Goal: Navigation & Orientation: Find specific page/section

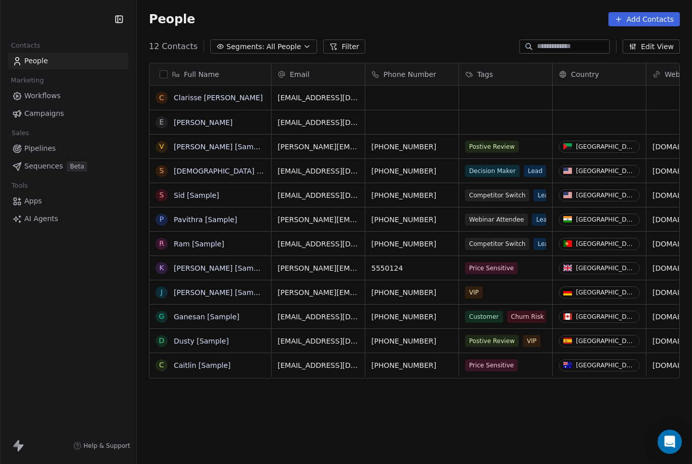
scroll to position [438, 555]
click at [193, 94] on link "Clarisse [PERSON_NAME]" at bounding box center [218, 98] width 89 height 8
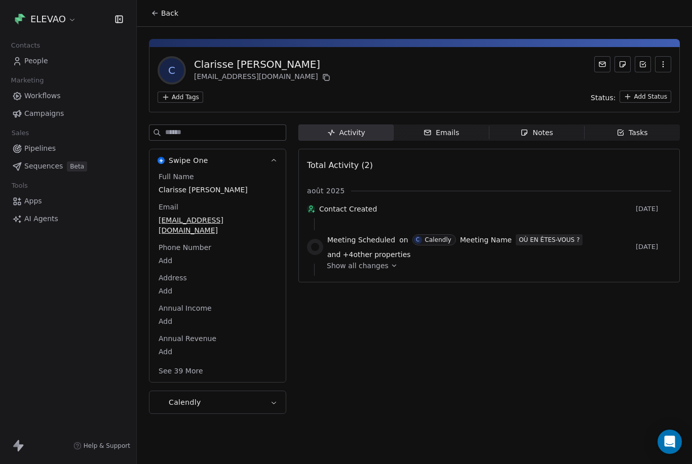
click at [391, 269] on icon at bounding box center [393, 265] width 7 height 7
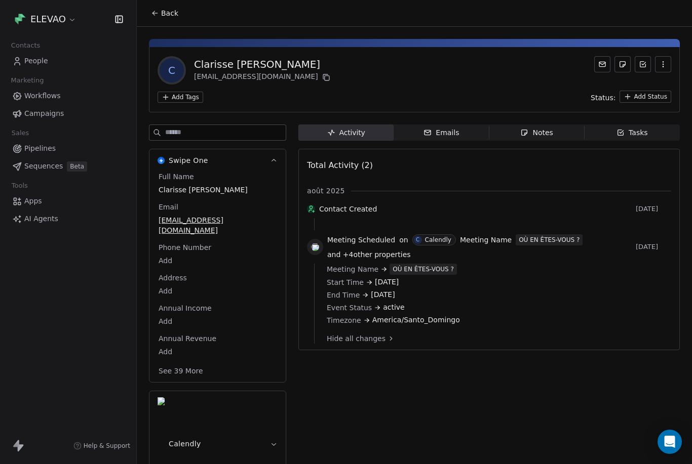
click at [448, 130] on div "Emails" at bounding box center [440, 133] width 35 height 11
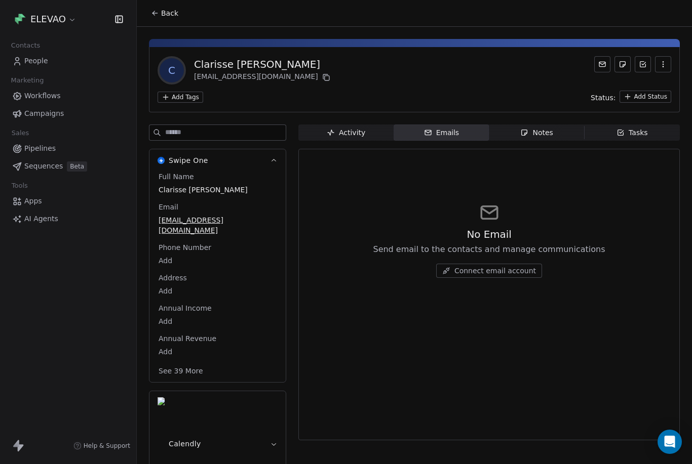
click at [544, 130] on div "Notes" at bounding box center [536, 133] width 32 height 11
click at [337, 138] on div "Activity" at bounding box center [346, 133] width 38 height 11
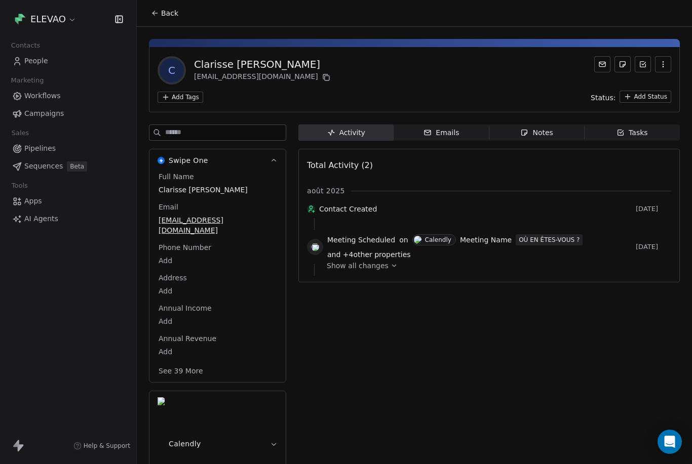
click at [259, 391] on button "Calendly" at bounding box center [217, 443] width 136 height 105
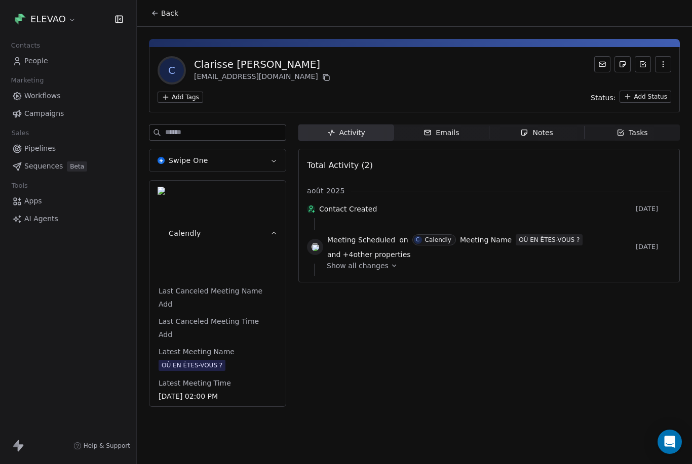
click at [275, 230] on icon "button" at bounding box center [274, 234] width 8 height 8
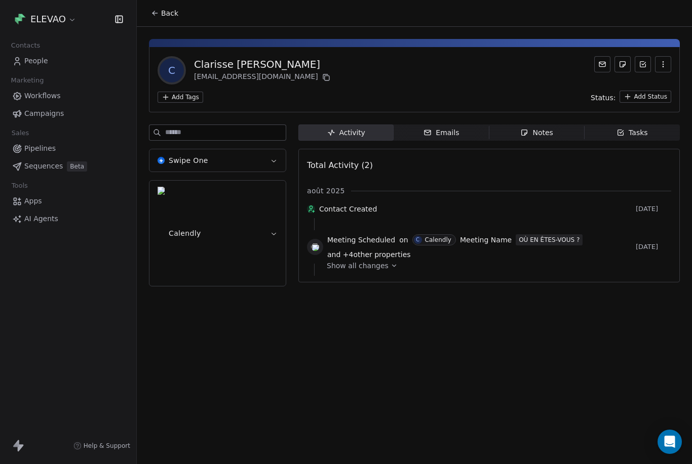
click at [163, 18] on button "Back" at bounding box center [165, 13] width 40 height 18
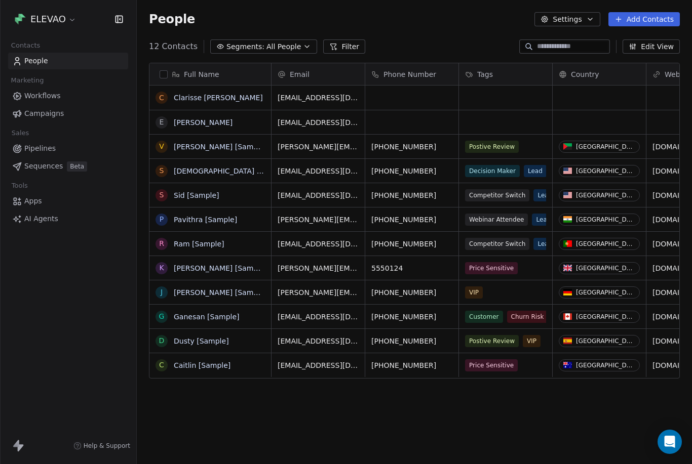
scroll to position [438, 555]
click at [42, 96] on span "Workflows" at bounding box center [42, 96] width 36 height 11
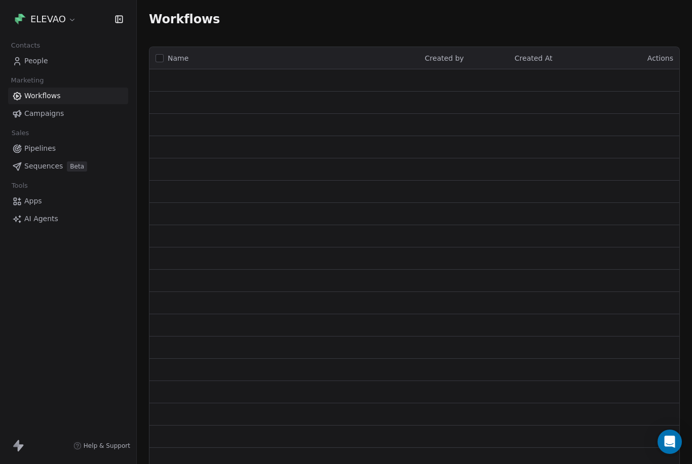
click at [36, 100] on span "Workflows" at bounding box center [42, 96] width 36 height 11
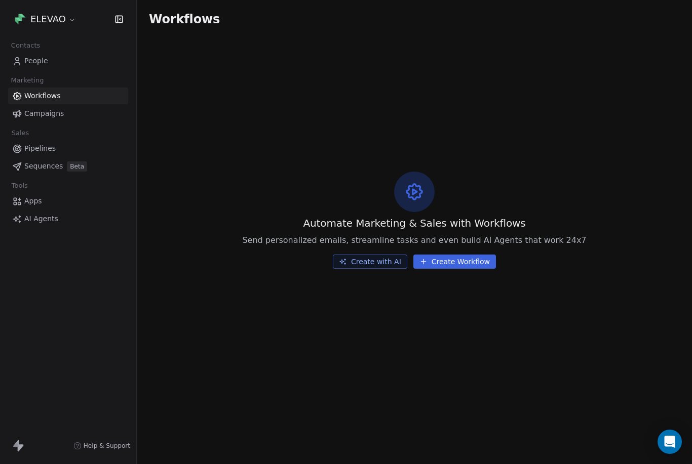
click at [36, 96] on span "Workflows" at bounding box center [42, 96] width 36 height 11
click at [22, 198] on link "Apps" at bounding box center [68, 201] width 120 height 17
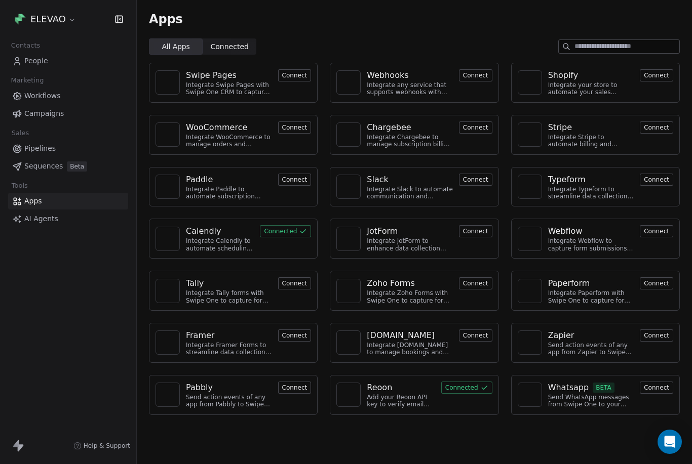
click at [206, 232] on div "Calendly" at bounding box center [203, 231] width 35 height 12
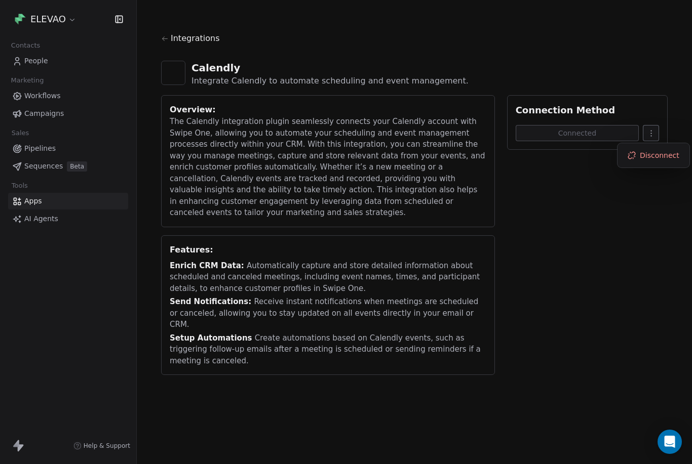
click at [541, 292] on html "ELEVAO Contacts People Marketing Workflows Campaigns Sales Pipelines Sequences …" at bounding box center [346, 232] width 692 height 464
click at [164, 36] on icon at bounding box center [165, 39] width 8 height 8
